Goal: Task Accomplishment & Management: Use online tool/utility

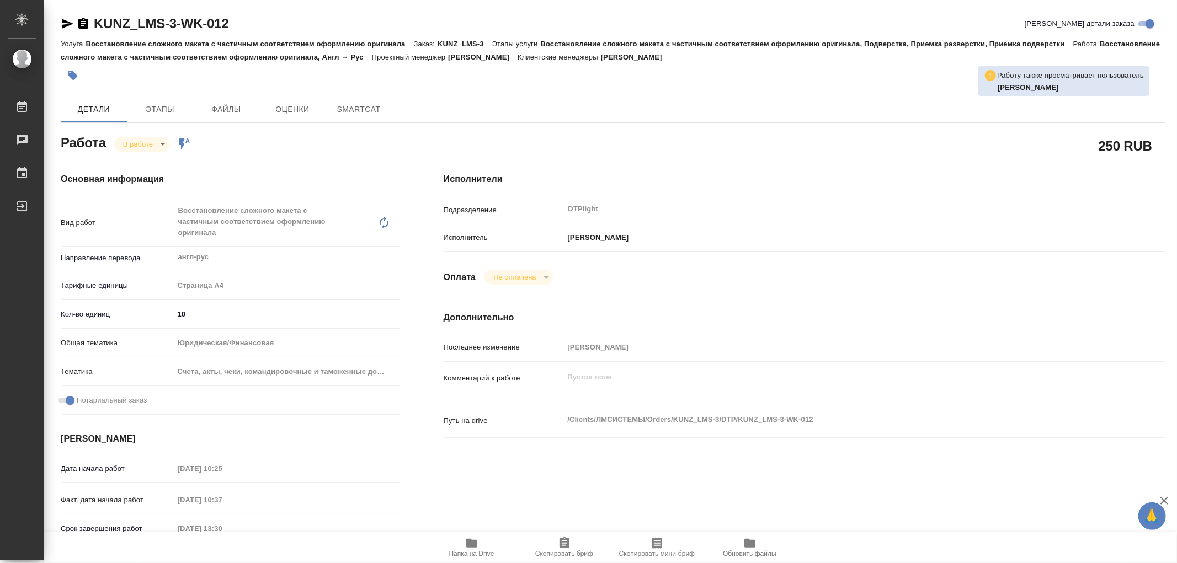
type textarea "x"
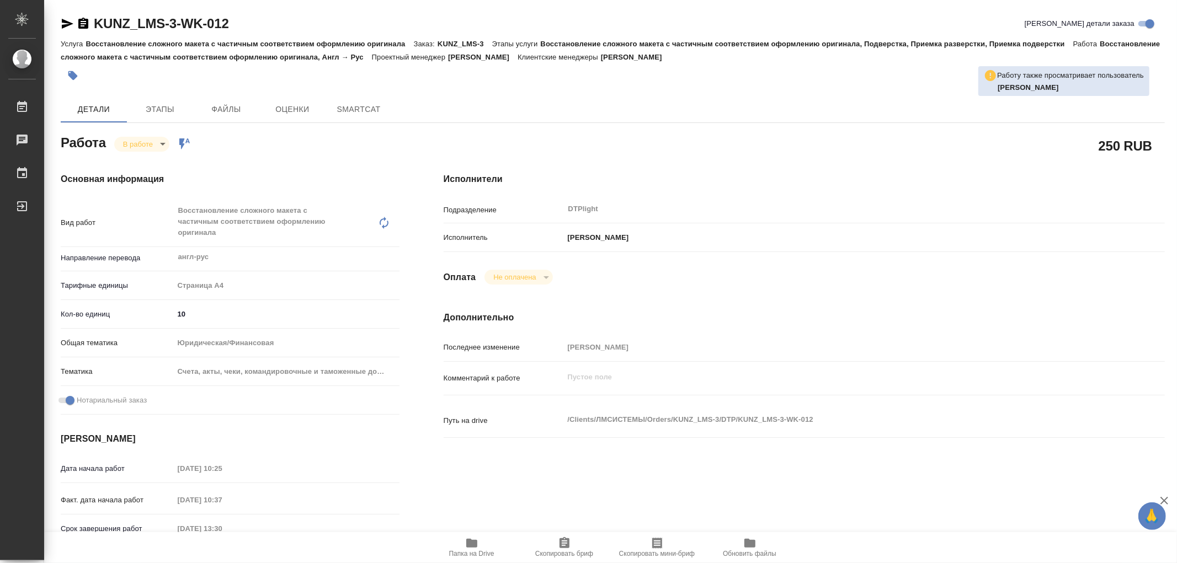
type textarea "x"
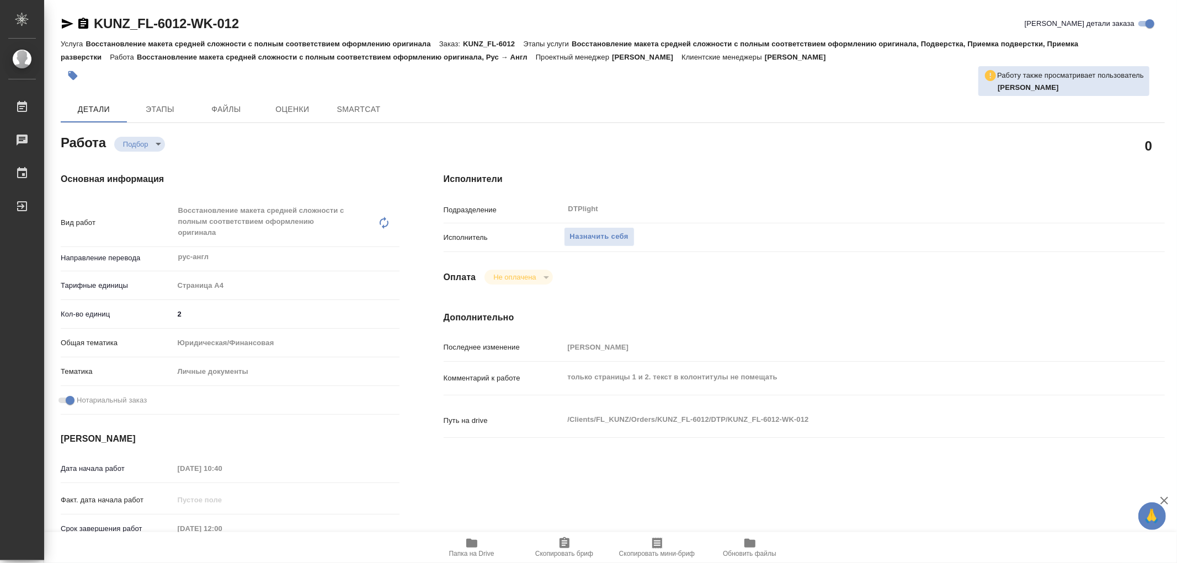
type textarea "x"
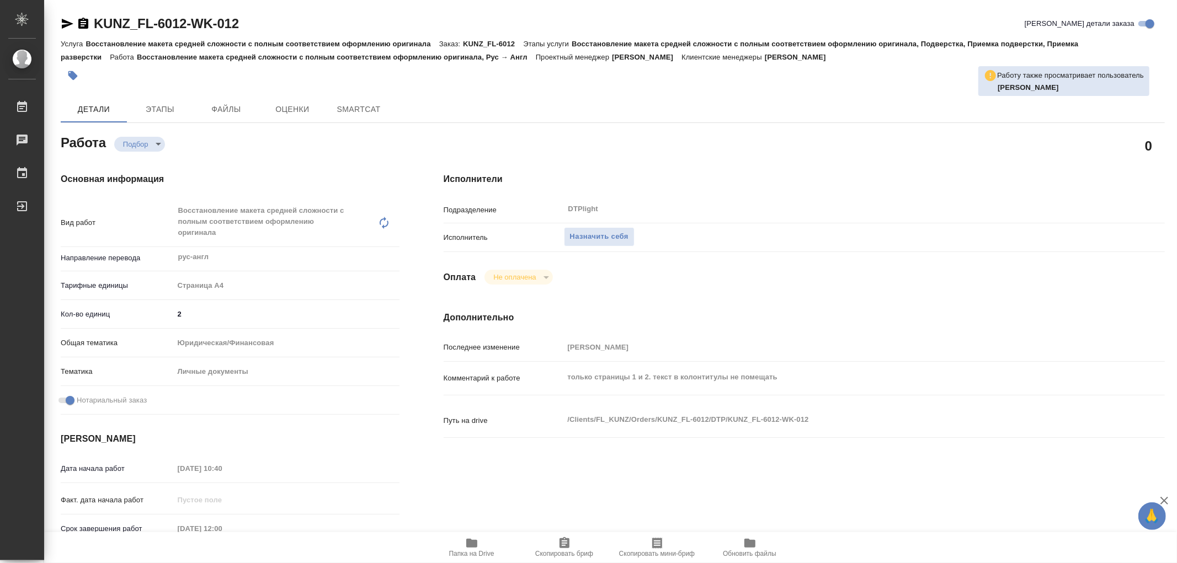
type textarea "x"
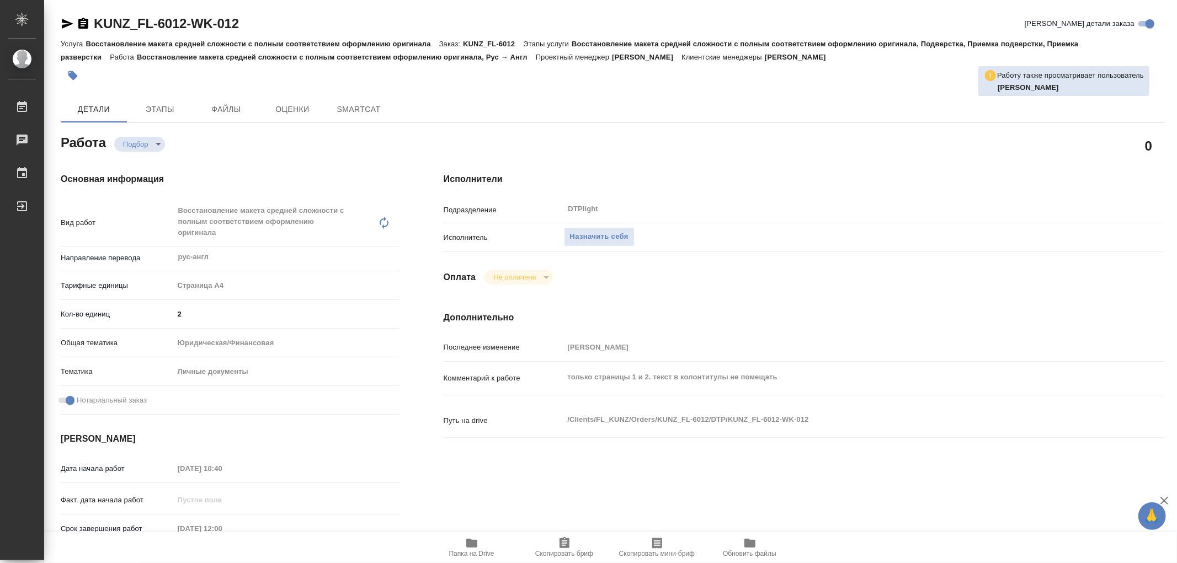
type textarea "x"
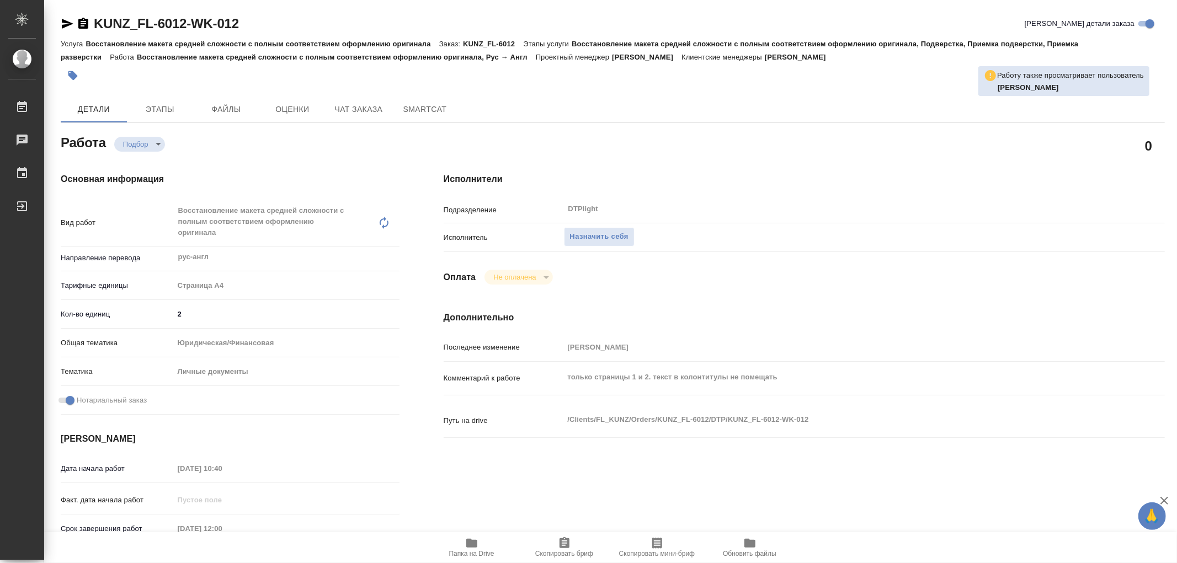
type textarea "x"
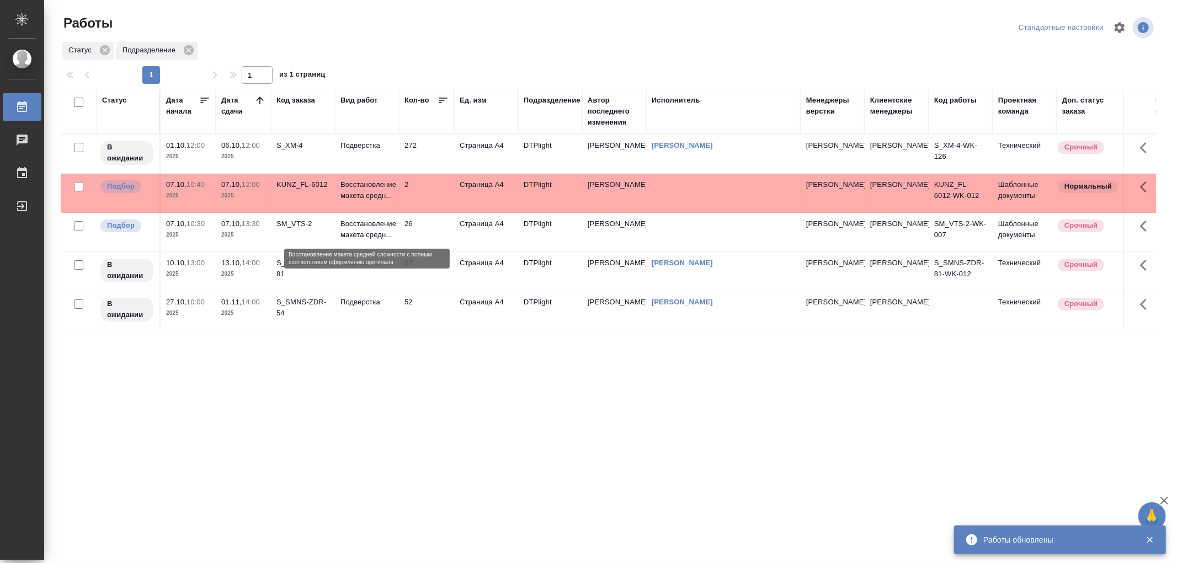
click at [384, 233] on p "Восстановление макета средн..." at bounding box center [366, 230] width 53 height 22
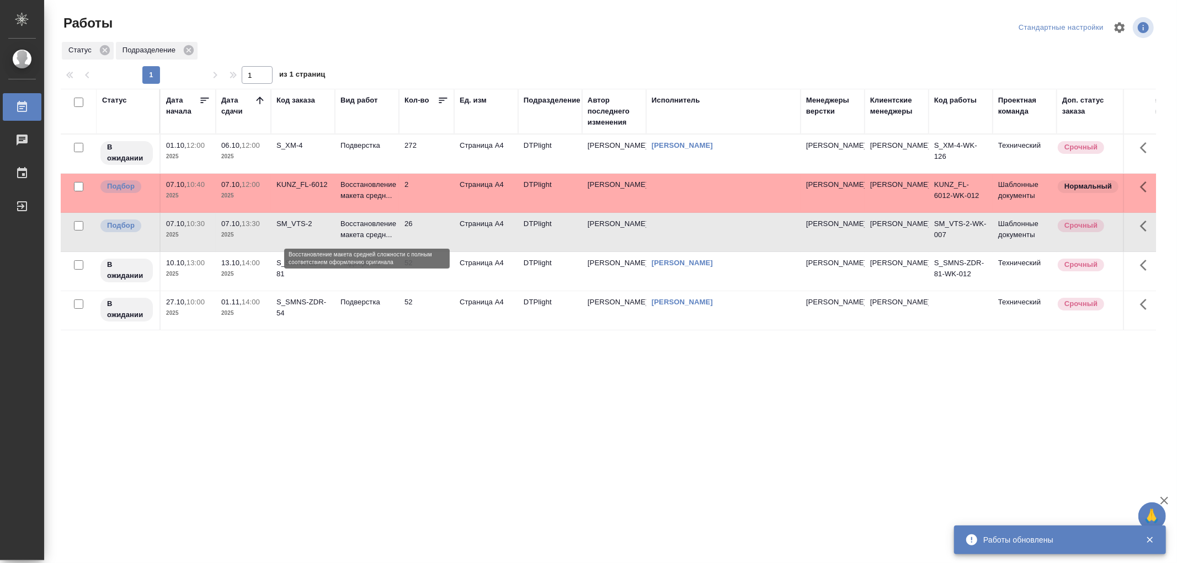
click at [384, 233] on p "Восстановление макета средн..." at bounding box center [366, 230] width 53 height 22
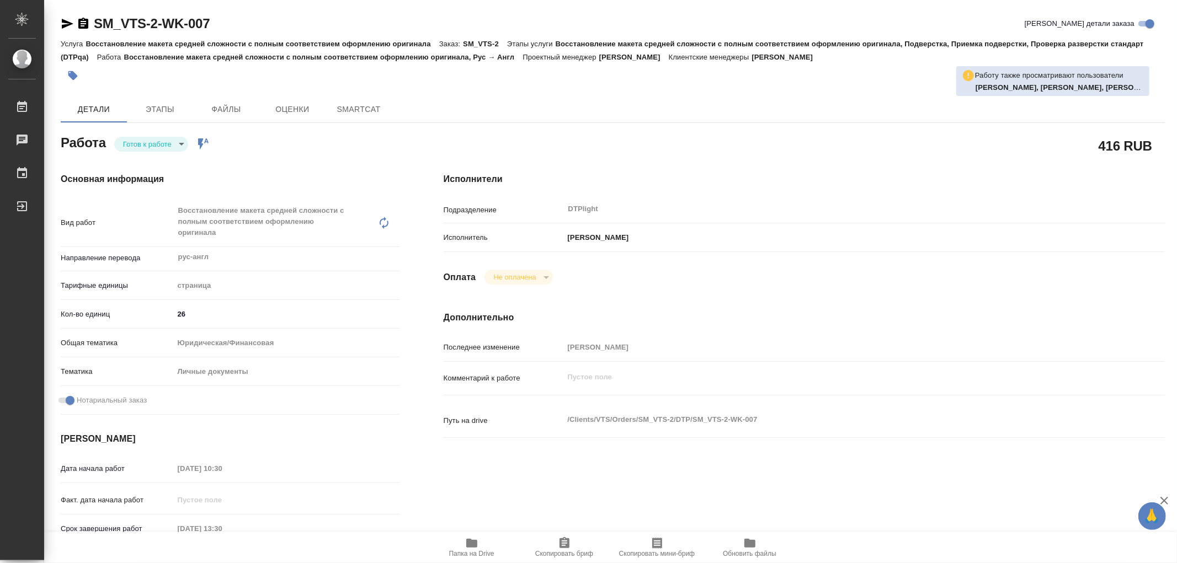
type textarea "x"
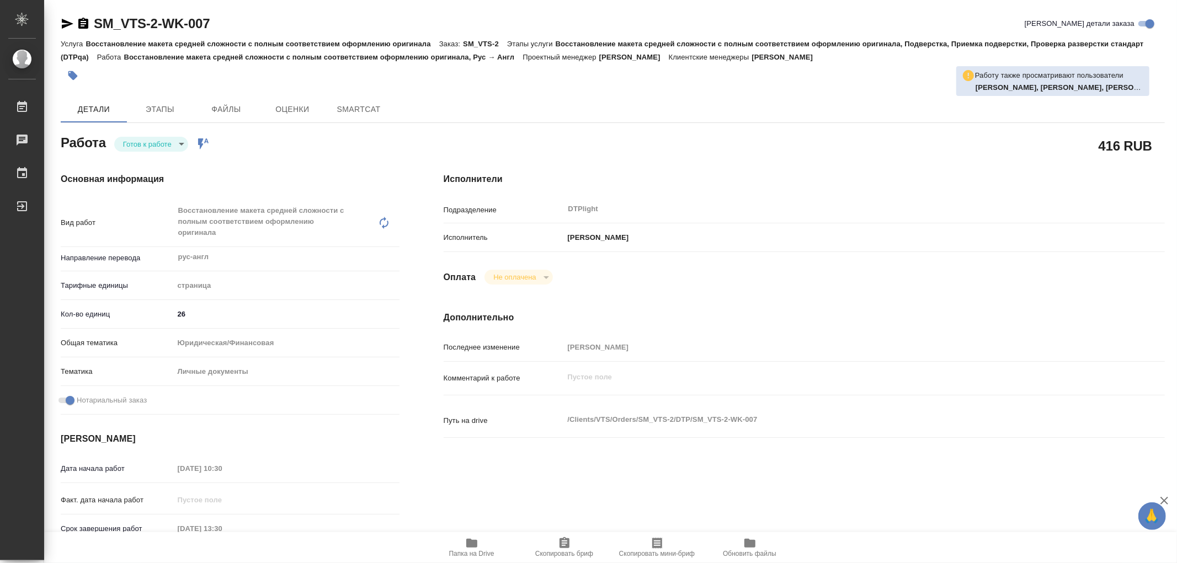
type textarea "x"
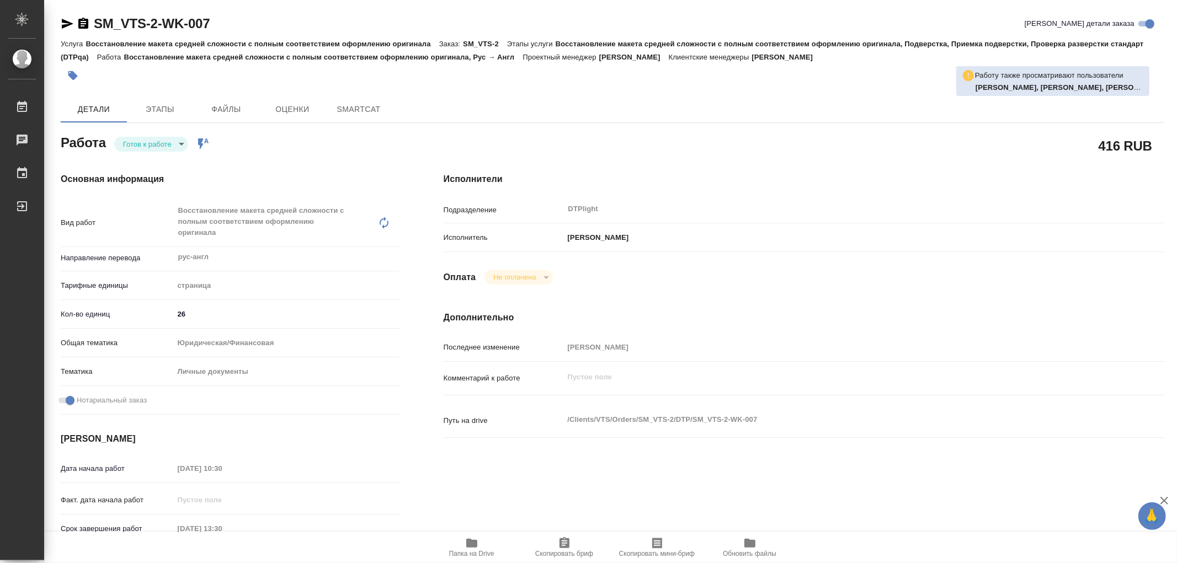
type textarea "x"
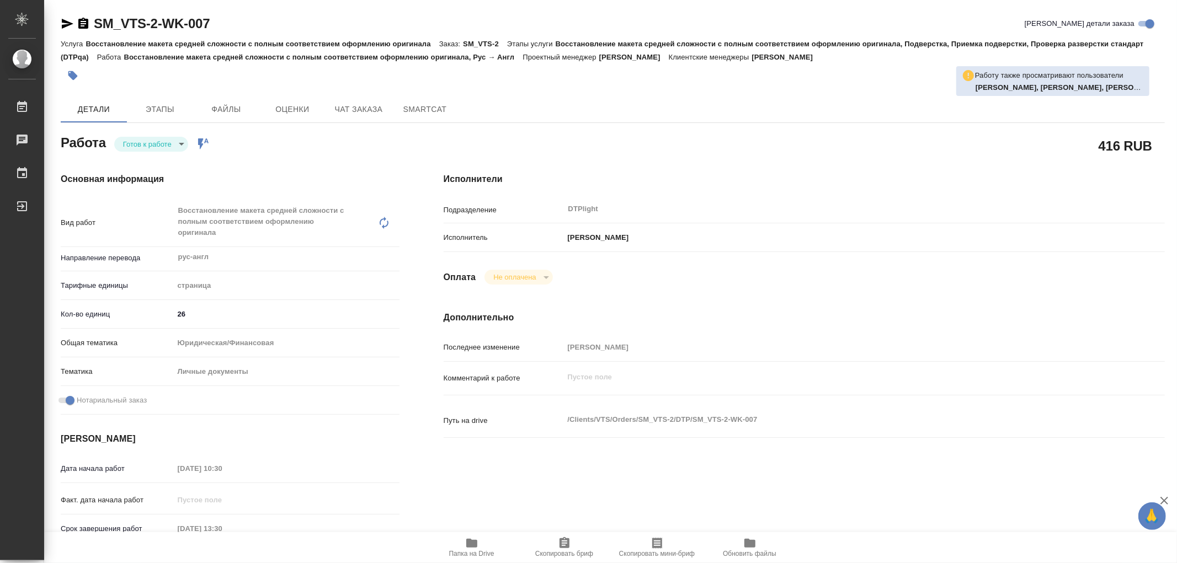
type textarea "x"
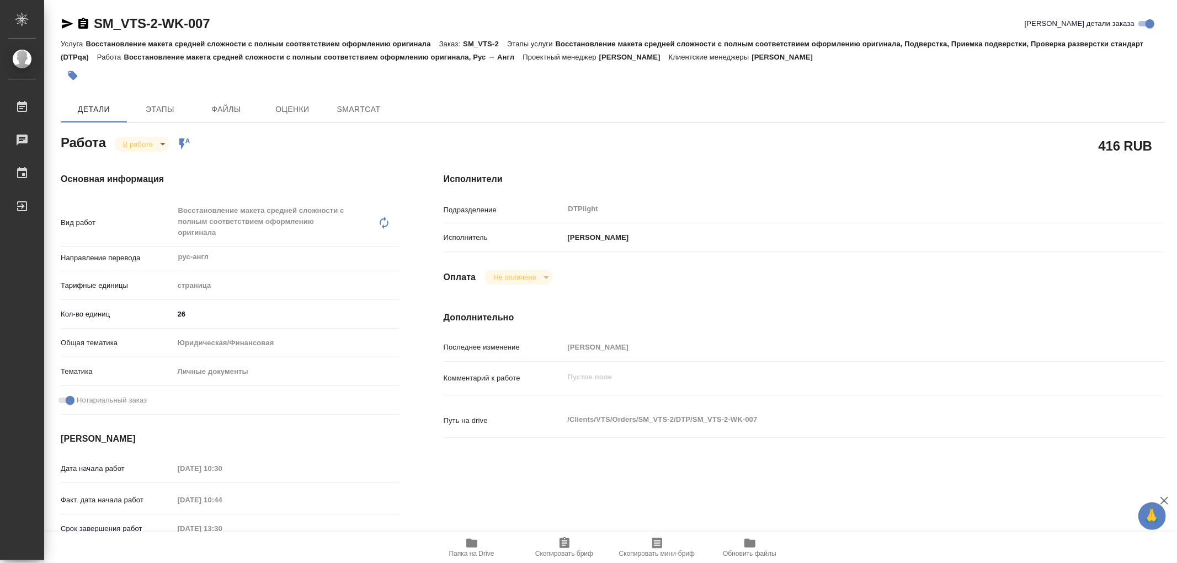
type textarea "x"
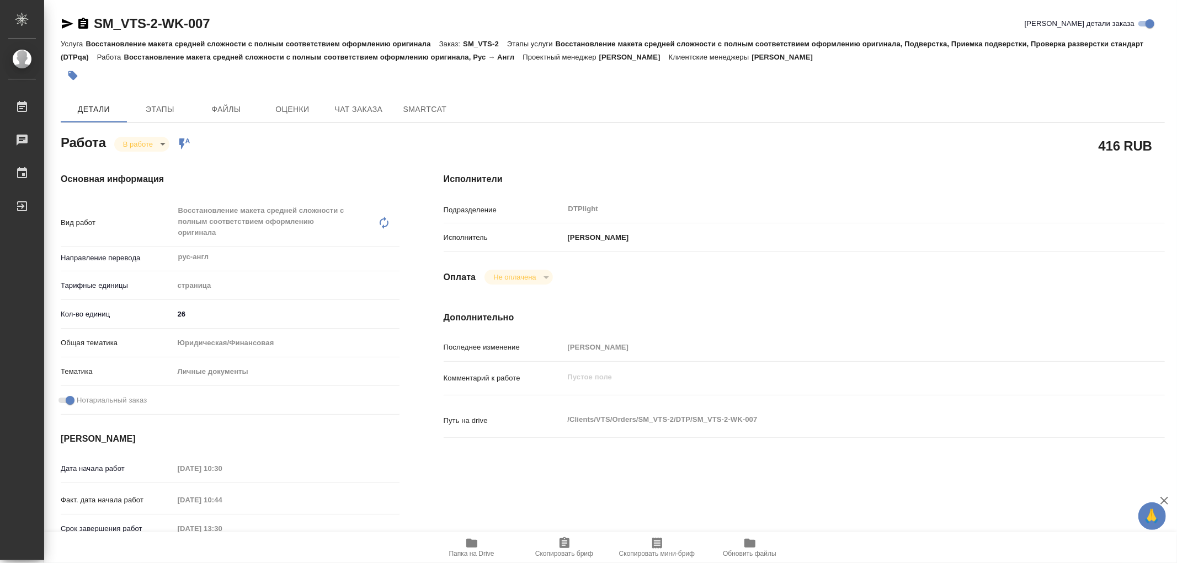
click at [471, 541] on icon "button" at bounding box center [471, 543] width 11 height 9
type textarea "x"
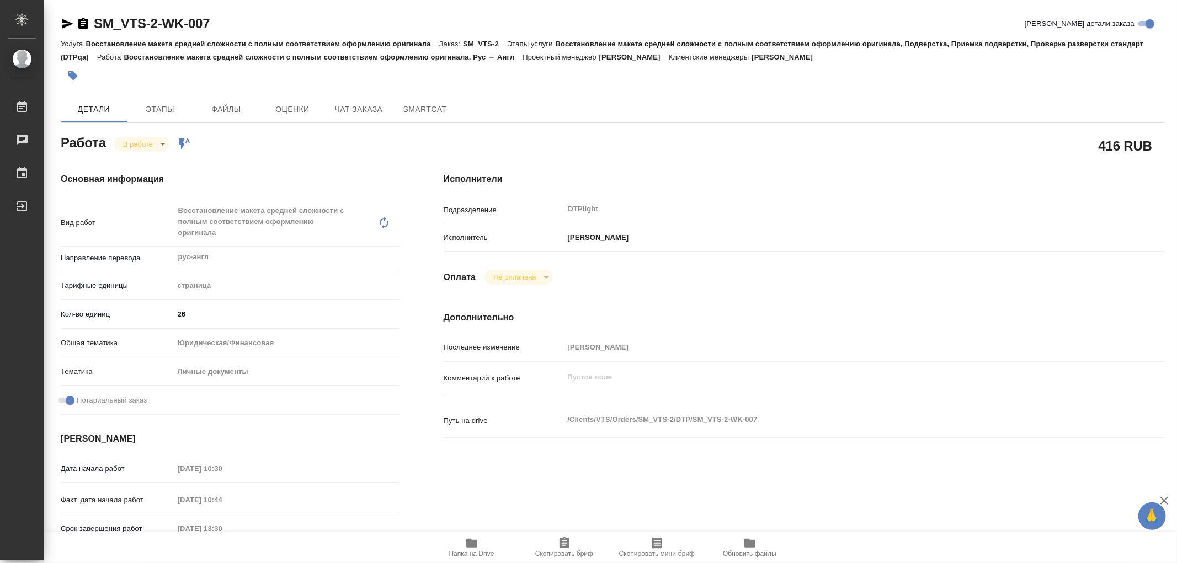
type textarea "x"
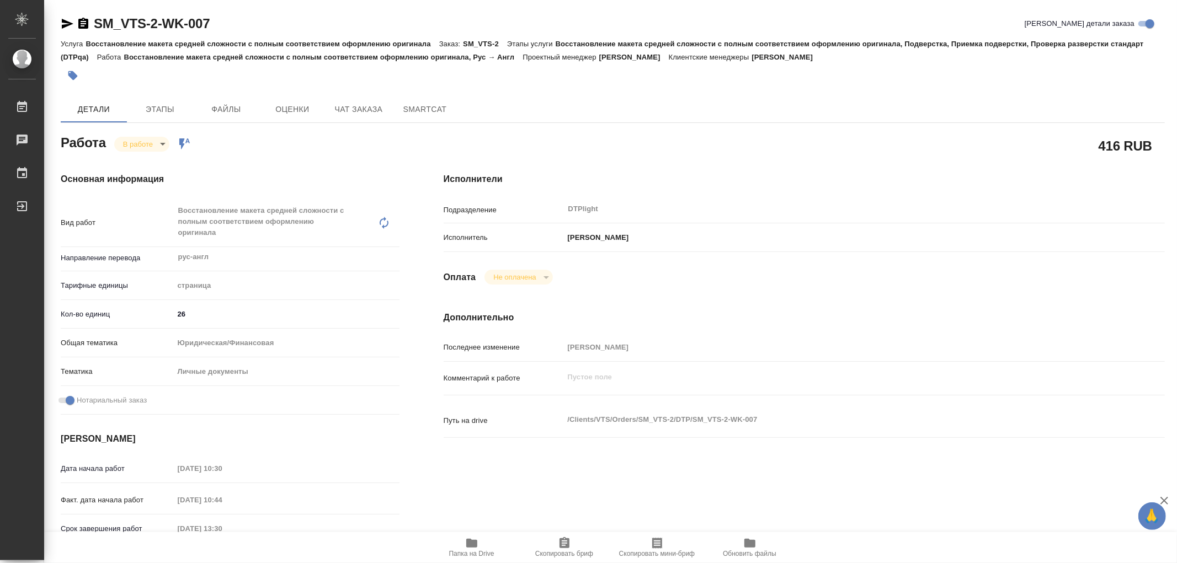
type textarea "x"
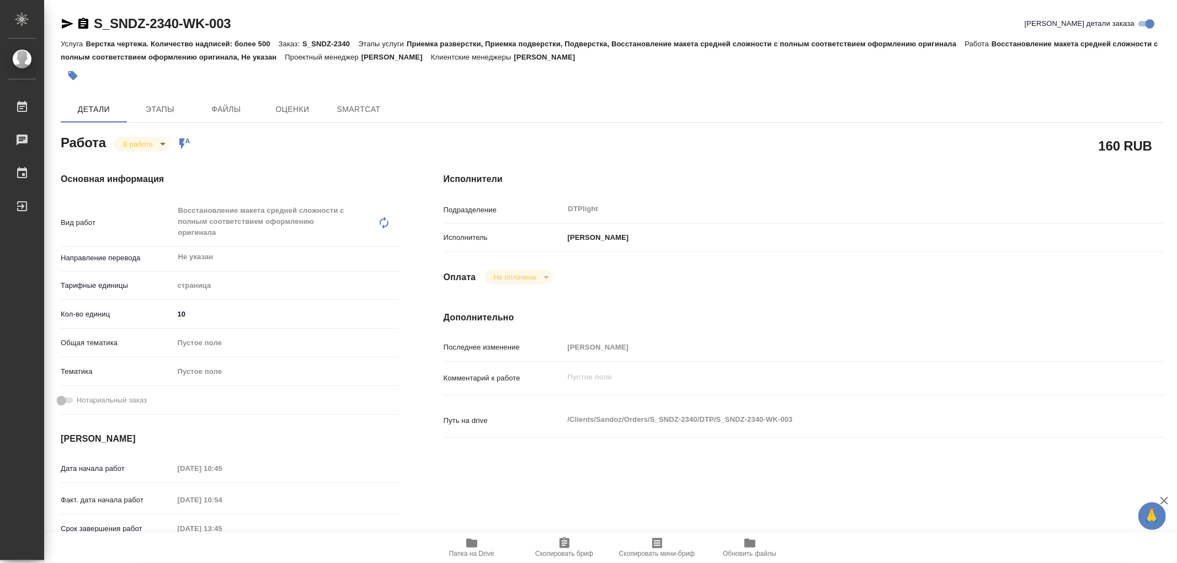
type textarea "x"
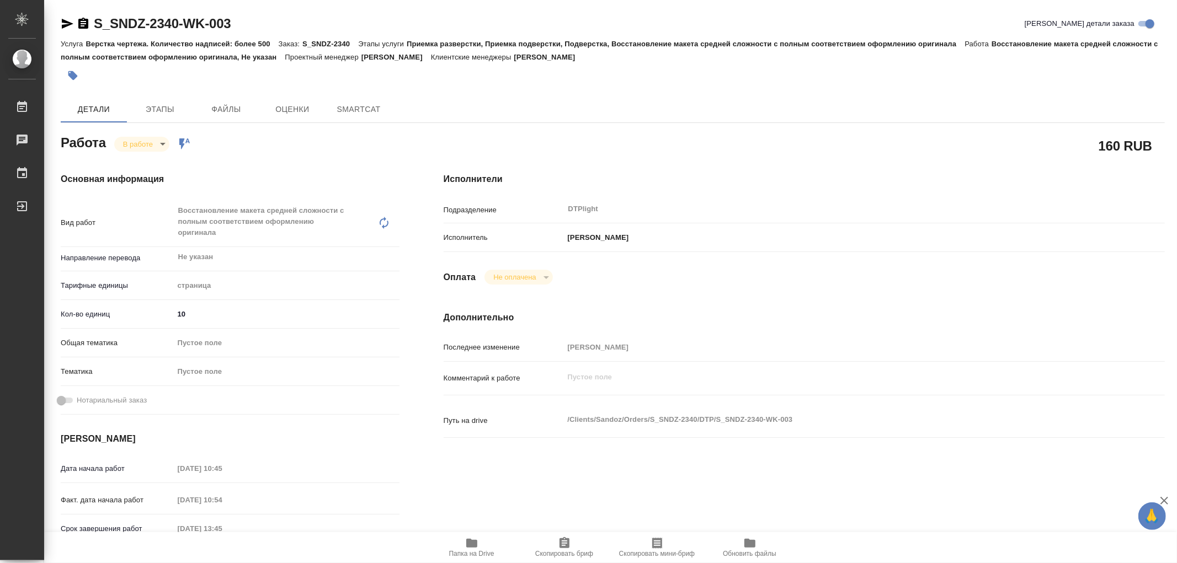
type textarea "x"
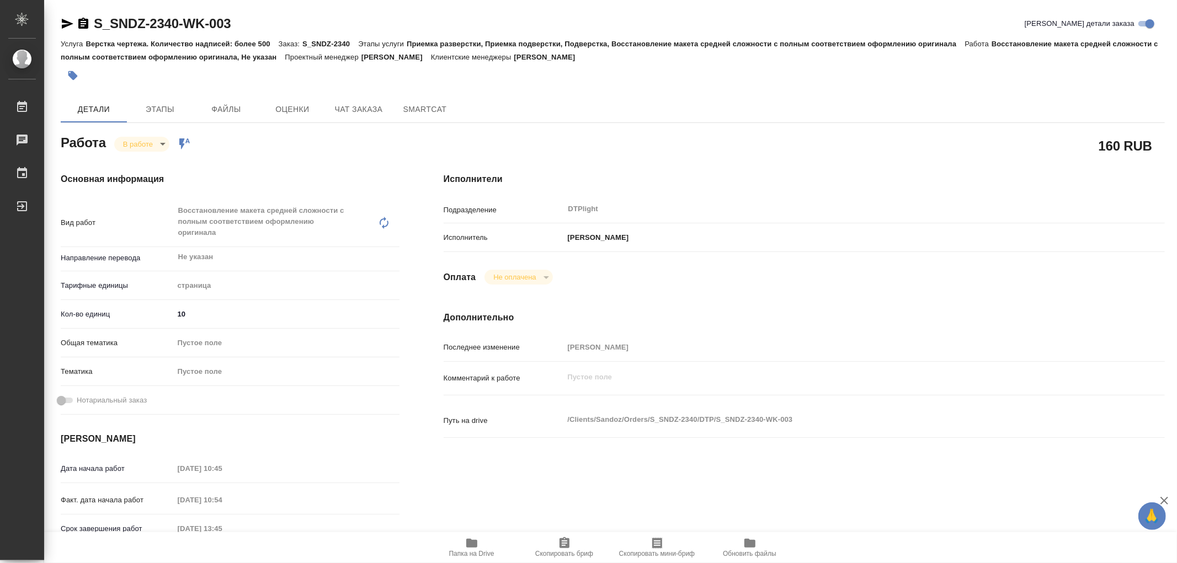
type textarea "x"
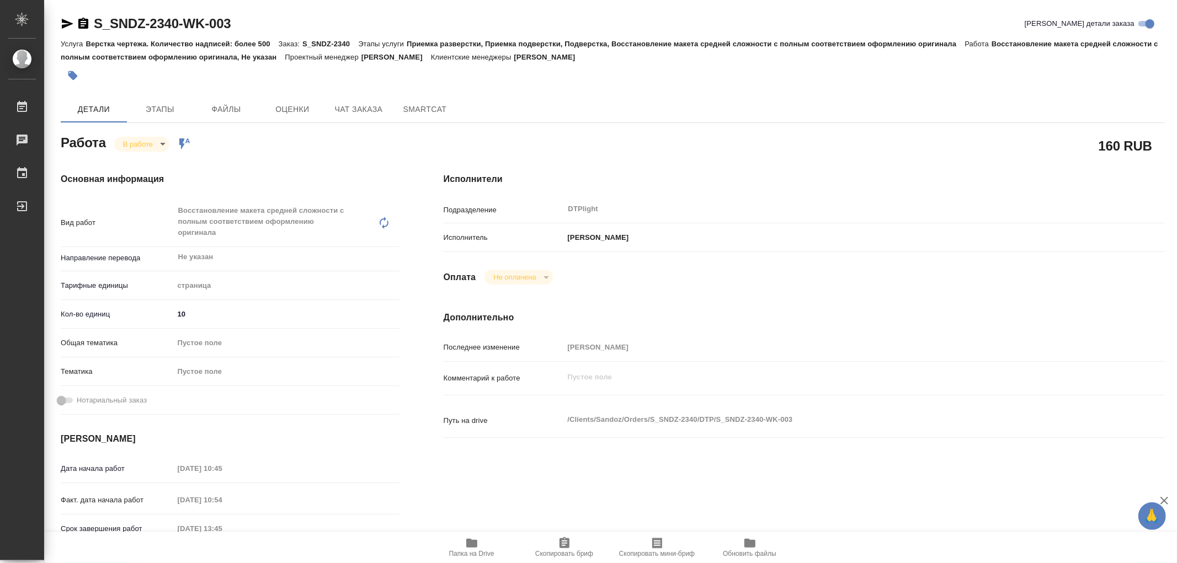
type textarea "x"
